Goal: Task Accomplishment & Management: Complete application form

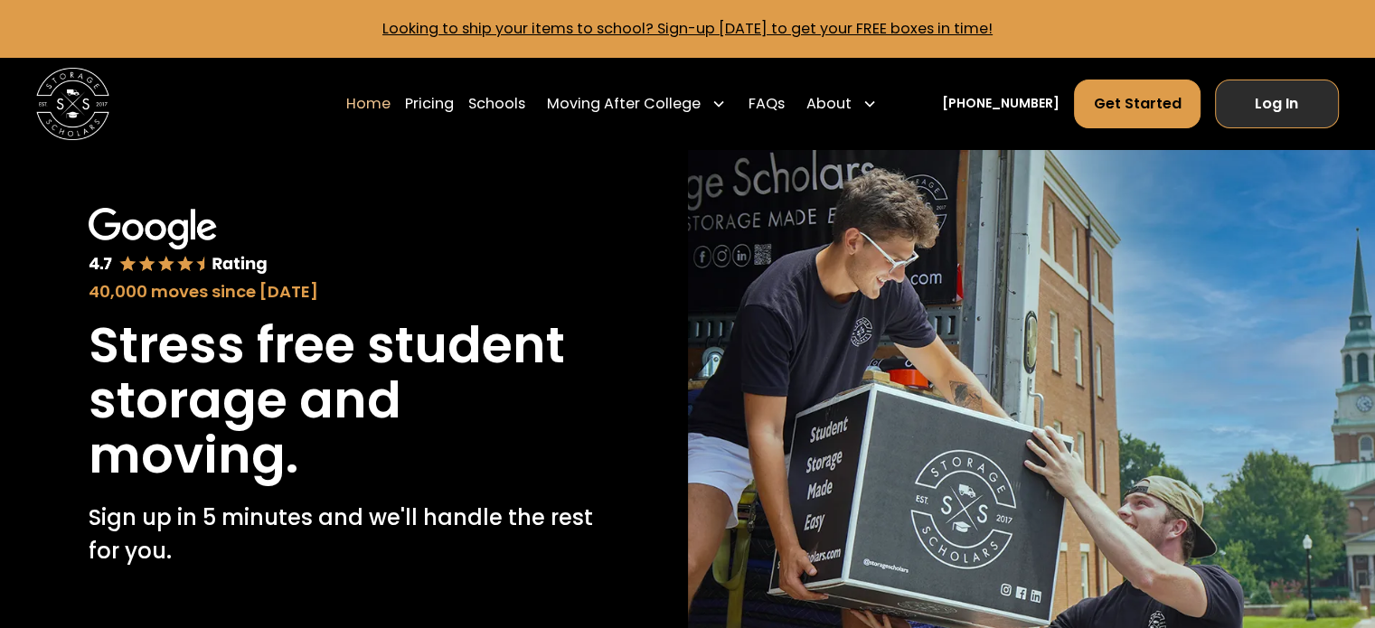
click at [1255, 104] on link "Log In" at bounding box center [1277, 104] width 124 height 49
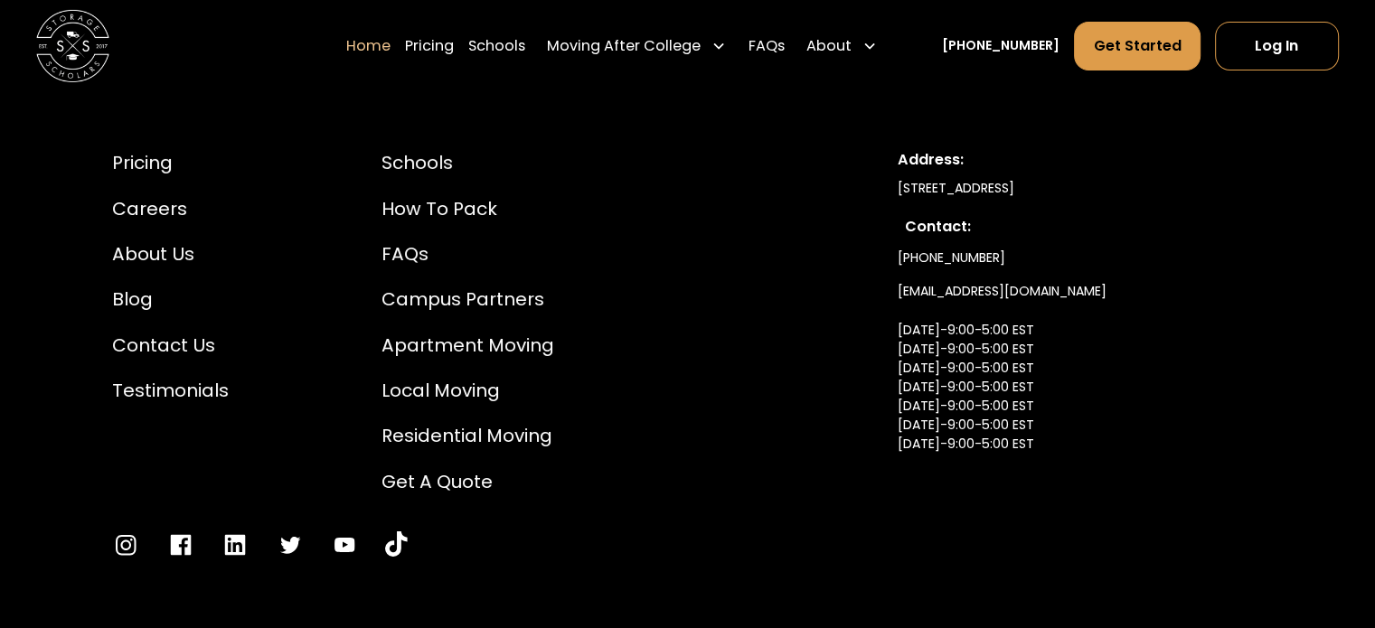
scroll to position [6206, 0]
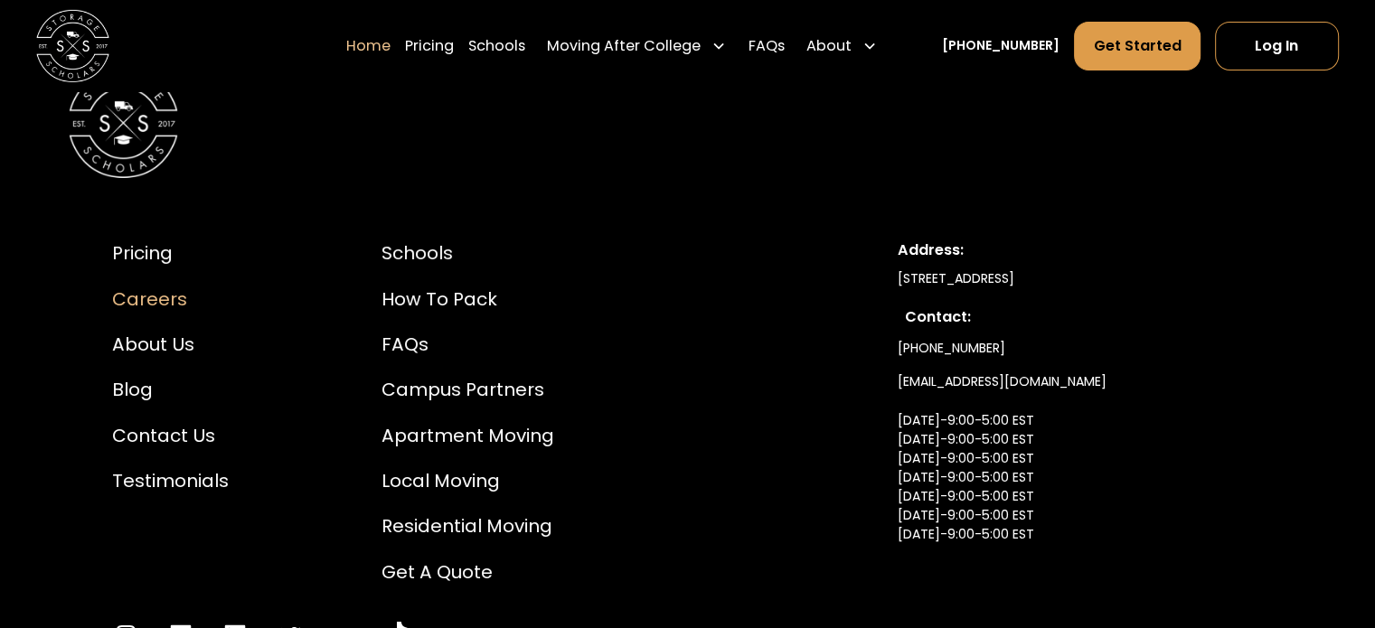
click at [169, 286] on div "Careers" at bounding box center [170, 299] width 117 height 27
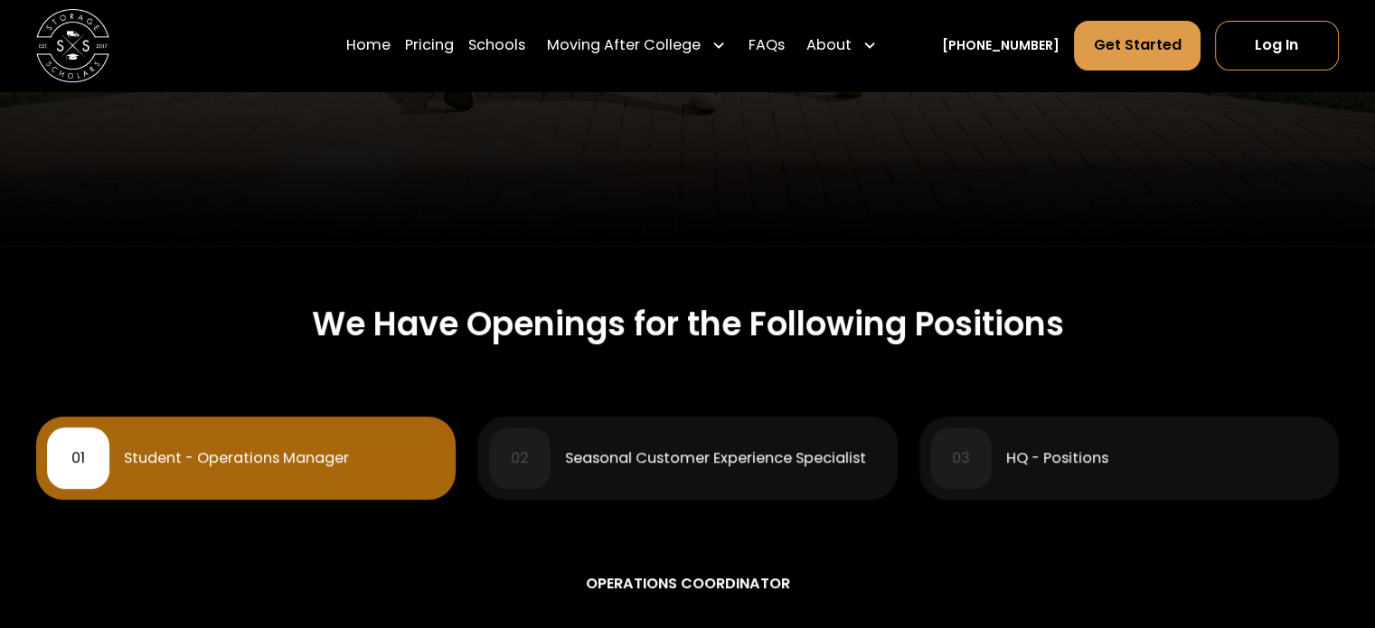
scroll to position [813, 0]
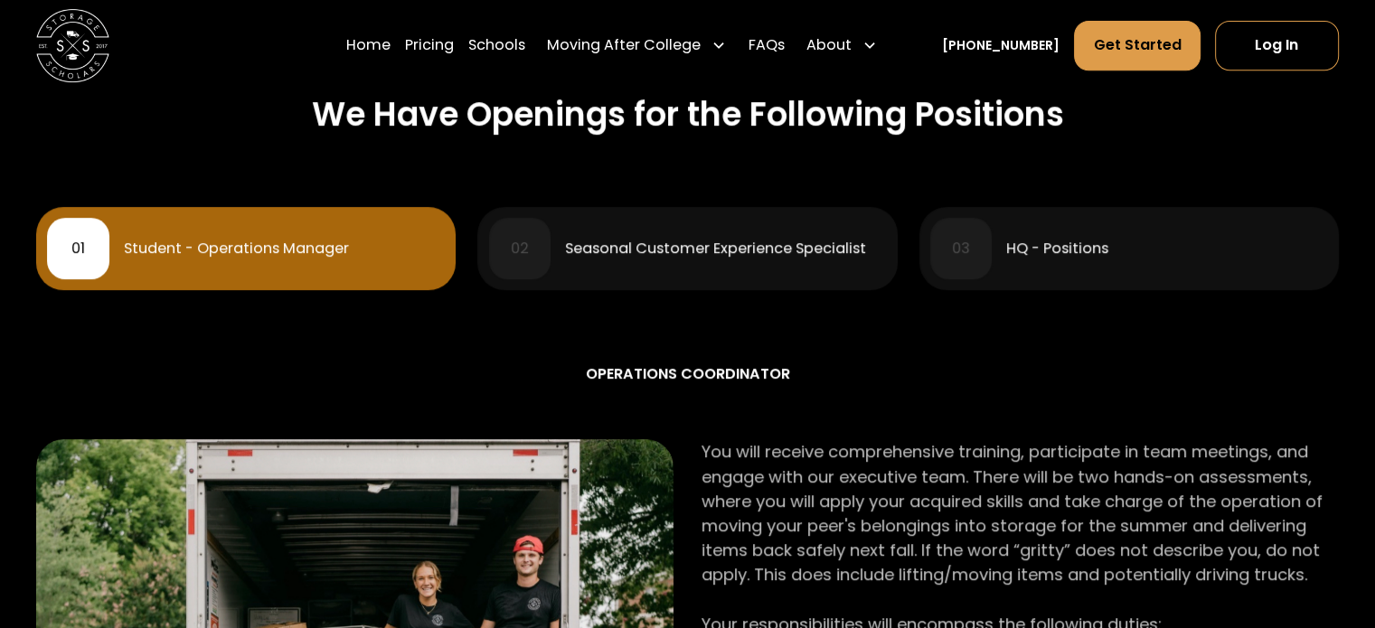
click at [804, 245] on div "Seasonal Customer Experience Specialist" at bounding box center [715, 248] width 301 height 14
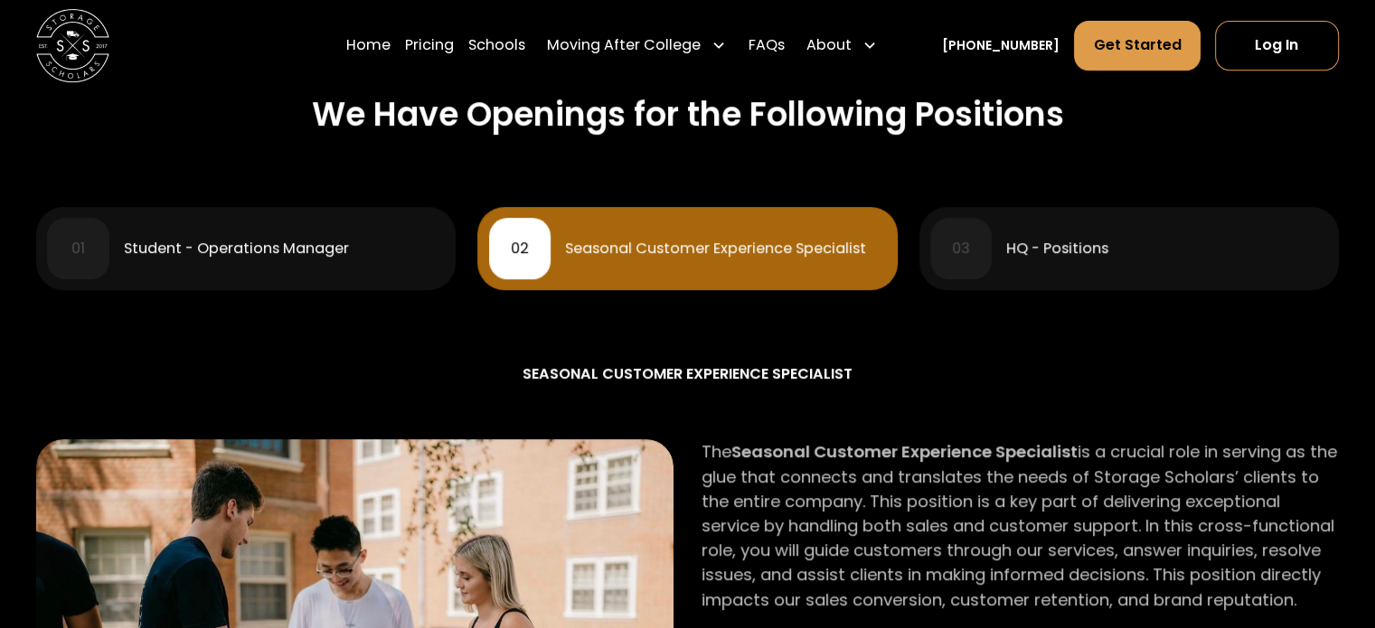
click at [1086, 256] on div "HQ - Positions" at bounding box center [1057, 248] width 102 height 14
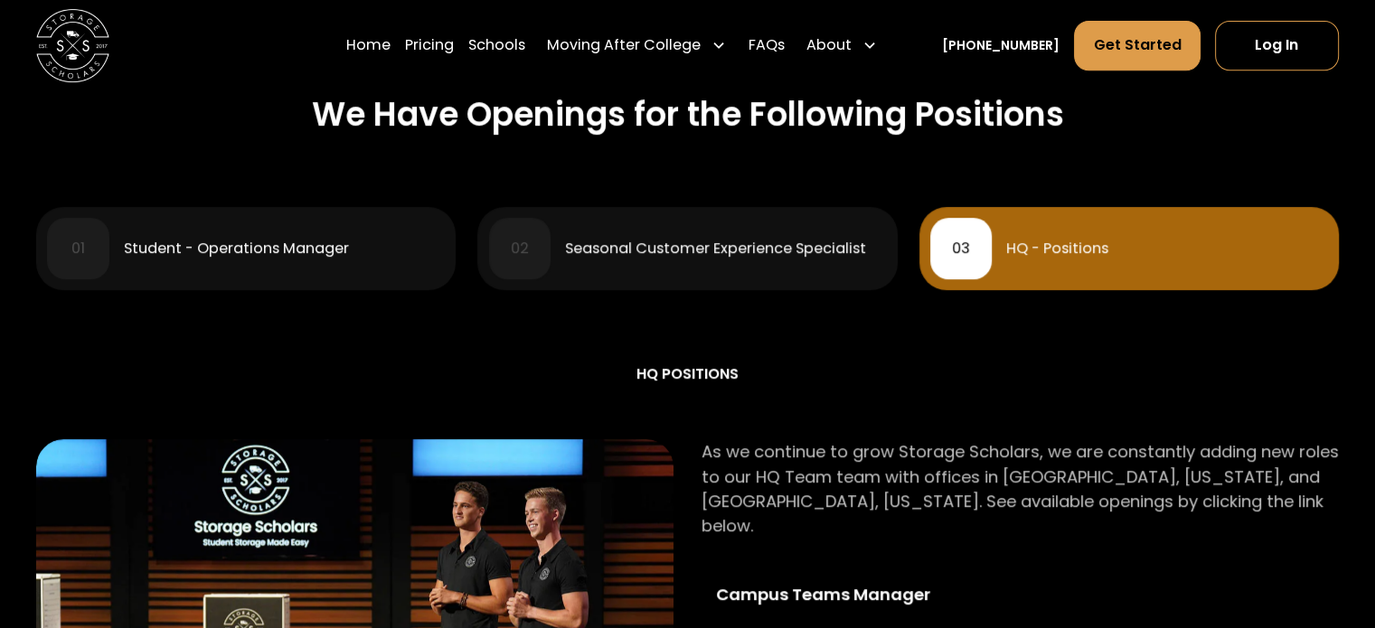
click at [304, 241] on div "Student - Operations Manager" at bounding box center [236, 248] width 225 height 14
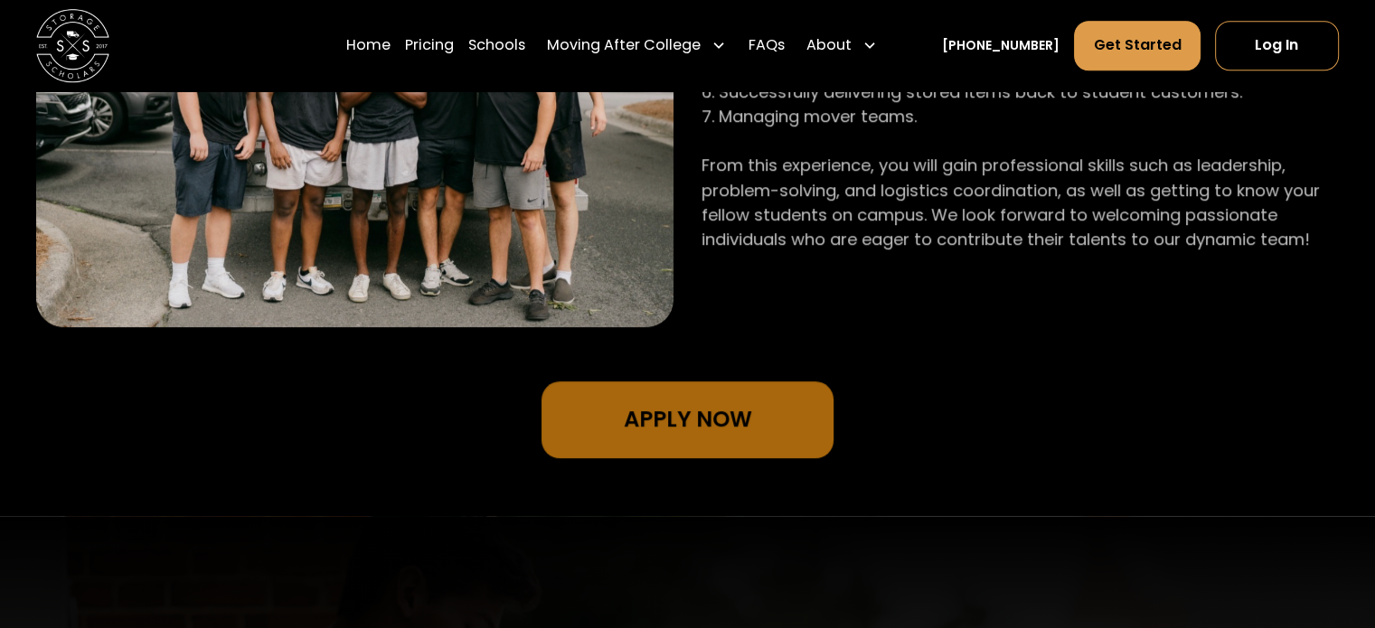
scroll to position [1537, 0]
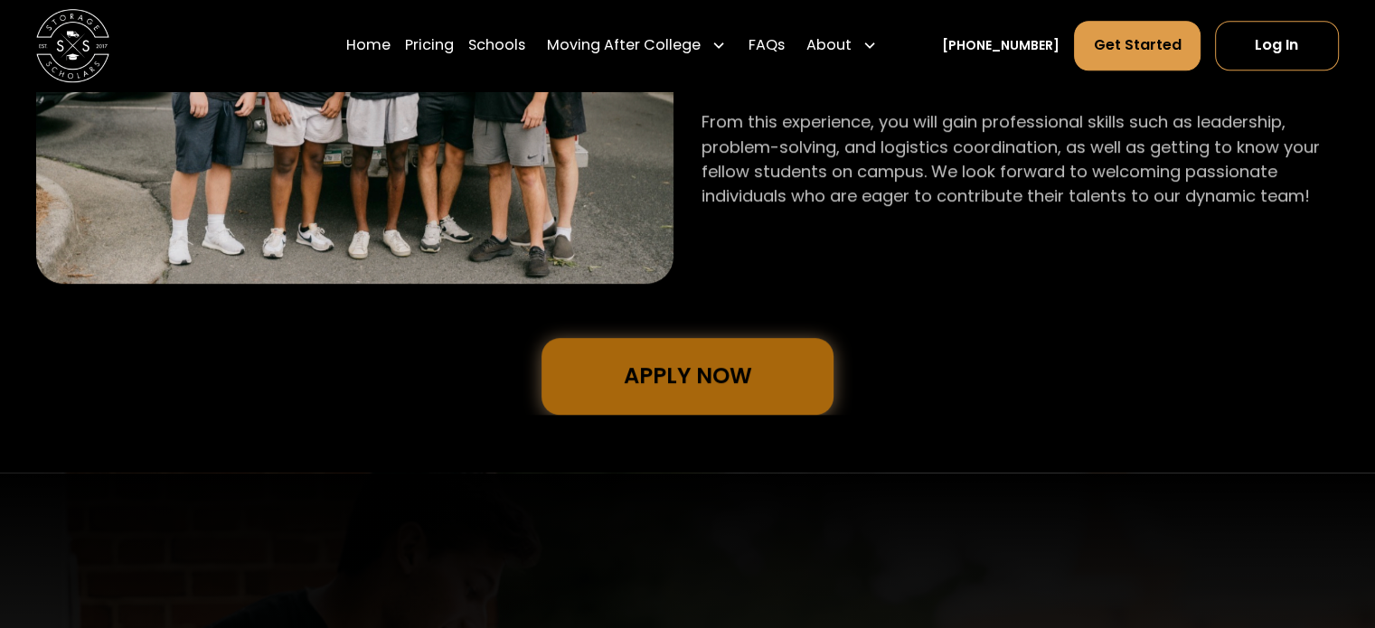
click at [734, 372] on link "Apply Now" at bounding box center [686, 376] width 291 height 77
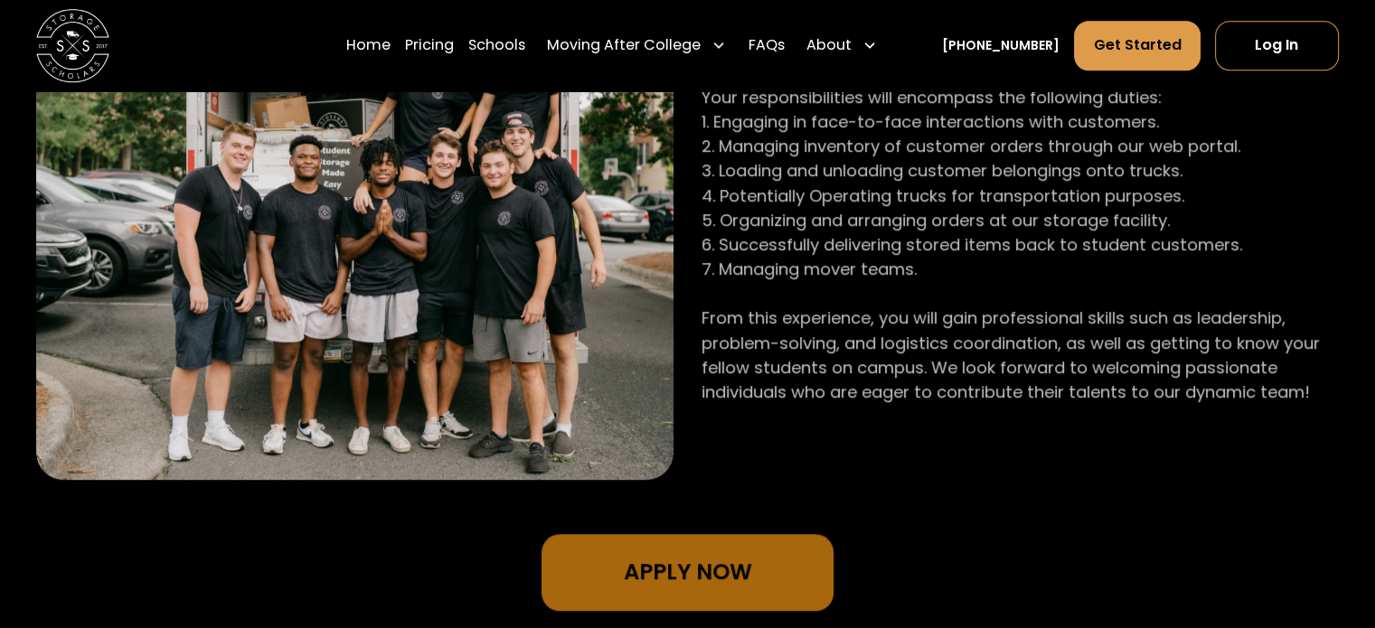
scroll to position [1446, 0]
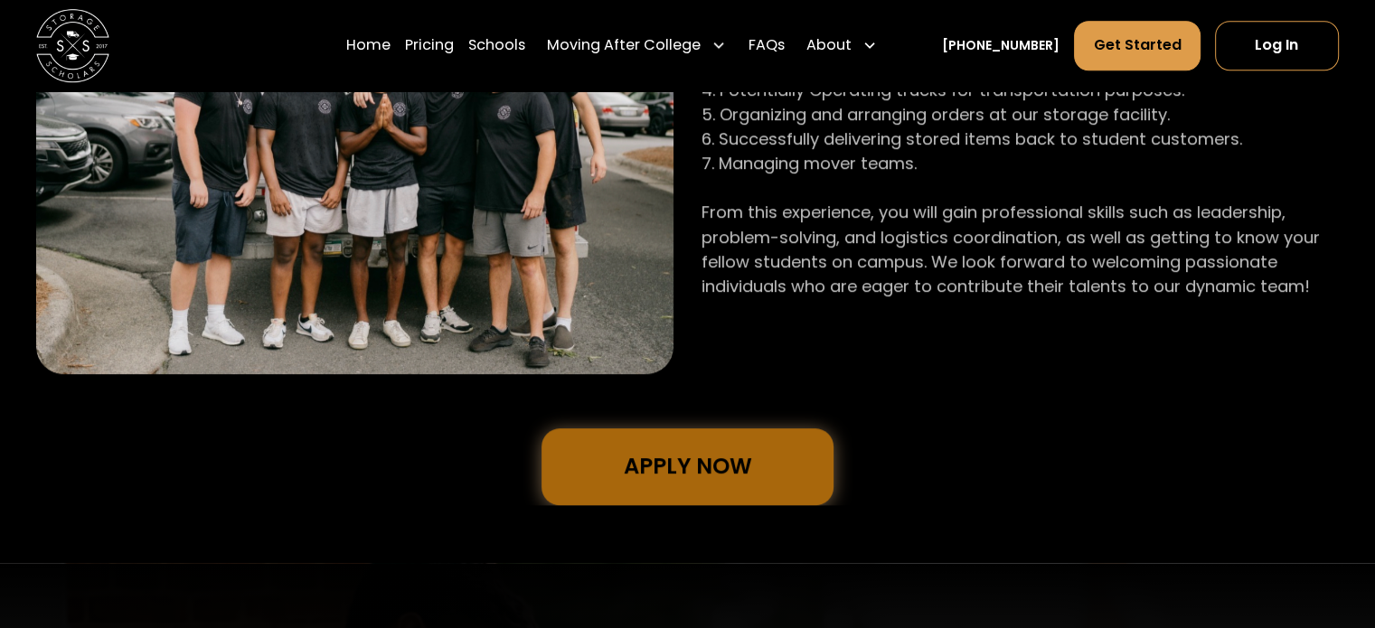
click at [704, 467] on link "Apply Now" at bounding box center [686, 466] width 291 height 77
